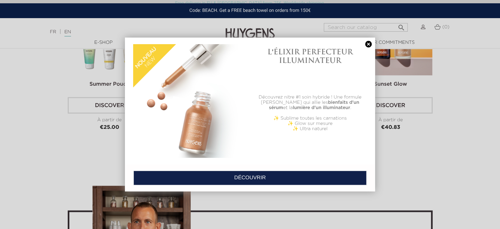
scroll to position [1599, 0]
click at [366, 45] on link at bounding box center [368, 44] width 9 height 7
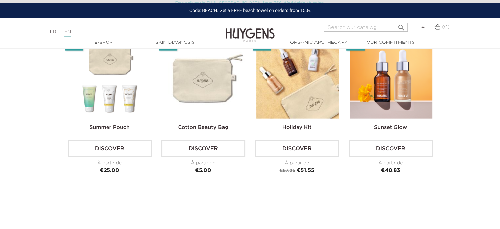
scroll to position [1558, 0]
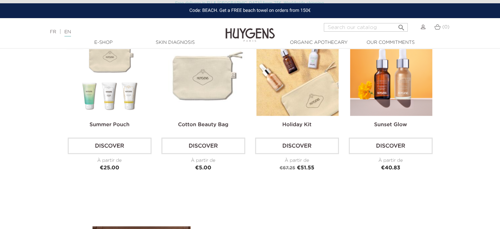
click at [186, 88] on img at bounding box center [204, 75] width 82 height 82
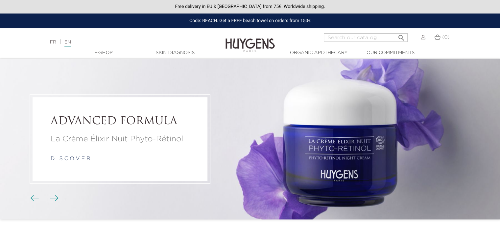
click at [250, 50] on img at bounding box center [250, 40] width 49 height 25
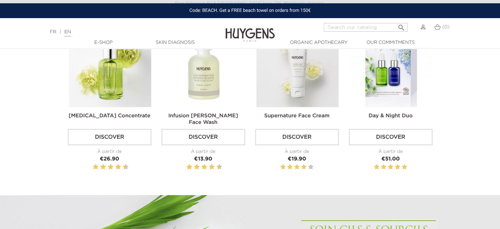
scroll to position [236, 0]
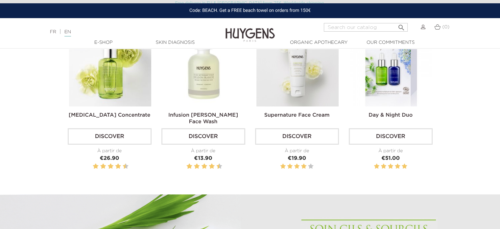
click at [280, 138] on link "Discover" at bounding box center [297, 136] width 84 height 16
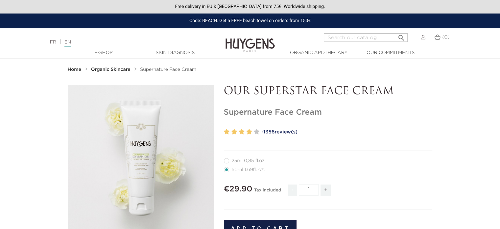
click at [293, 187] on span "-" at bounding box center [292, 190] width 9 height 12
click at [328, 192] on span "+" at bounding box center [326, 190] width 11 height 12
type input "3"
click at [351, 170] on li "50ml 1.69fl. oz." at bounding box center [327, 169] width 206 height 9
